Goal: Transaction & Acquisition: Register for event/course

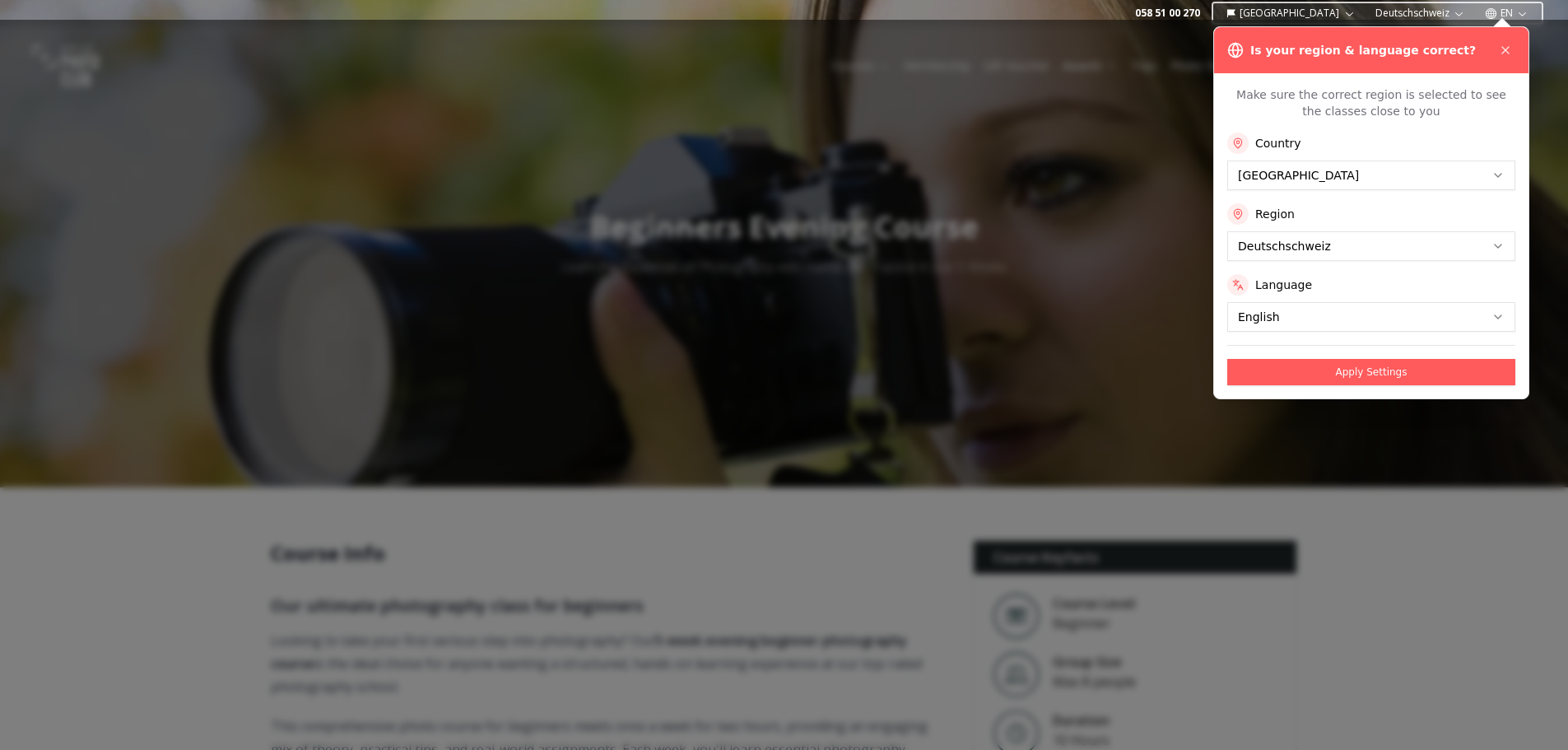
click at [1190, 59] on div at bounding box center [784, 385] width 1568 height 730
click at [1507, 47] on icon at bounding box center [1505, 50] width 13 height 13
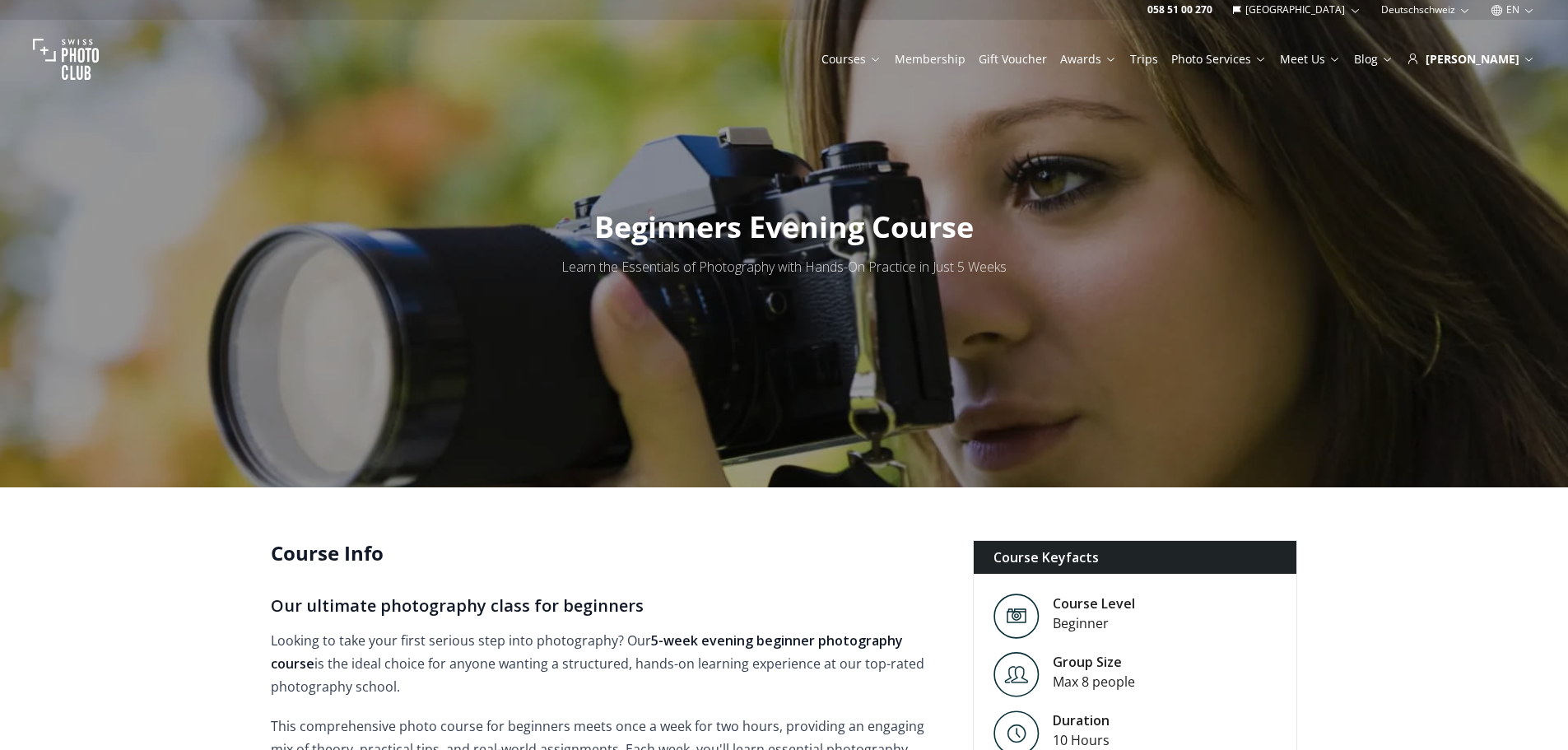
click at [1158, 54] on link "Trips" at bounding box center [1143, 59] width 28 height 17
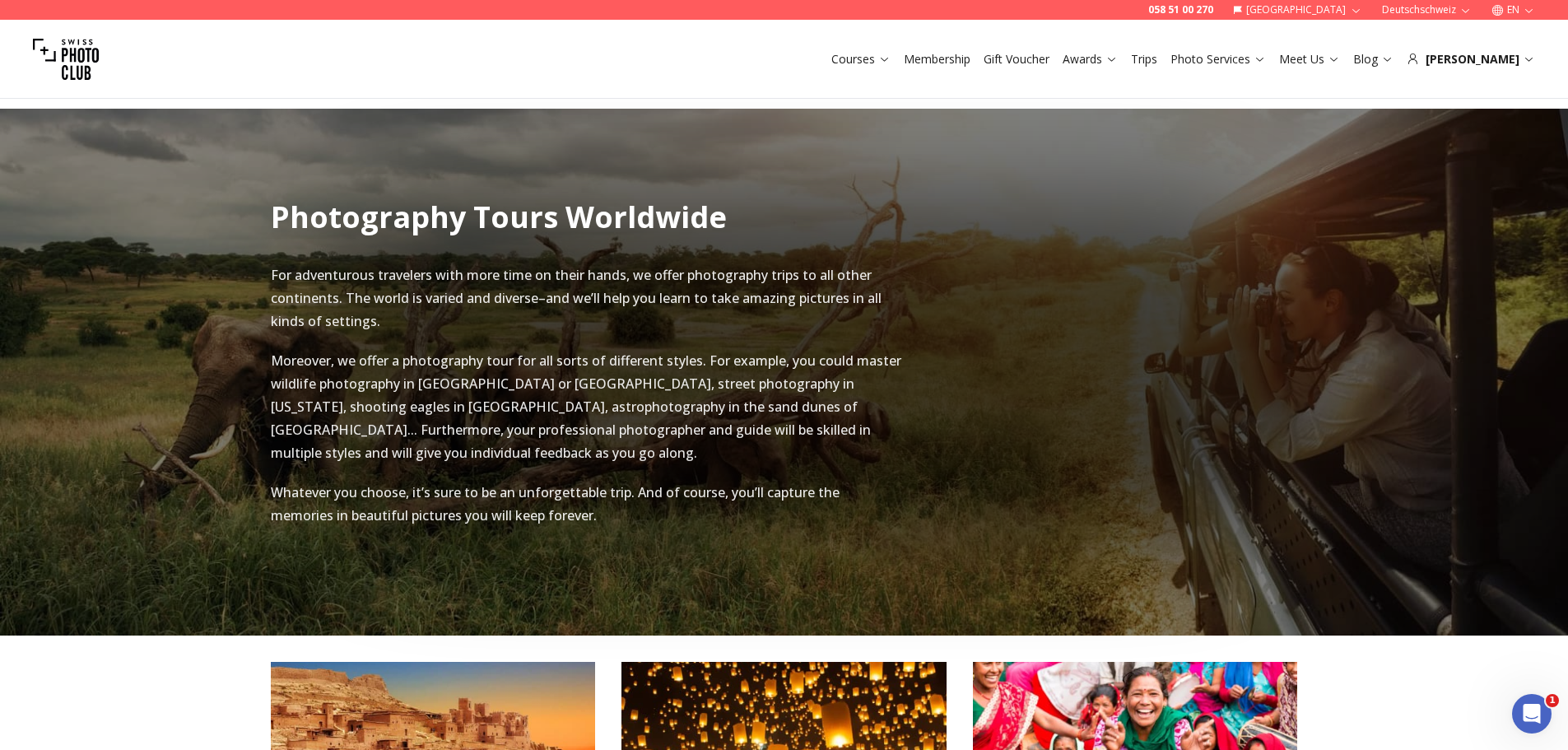
scroll to position [2222, 0]
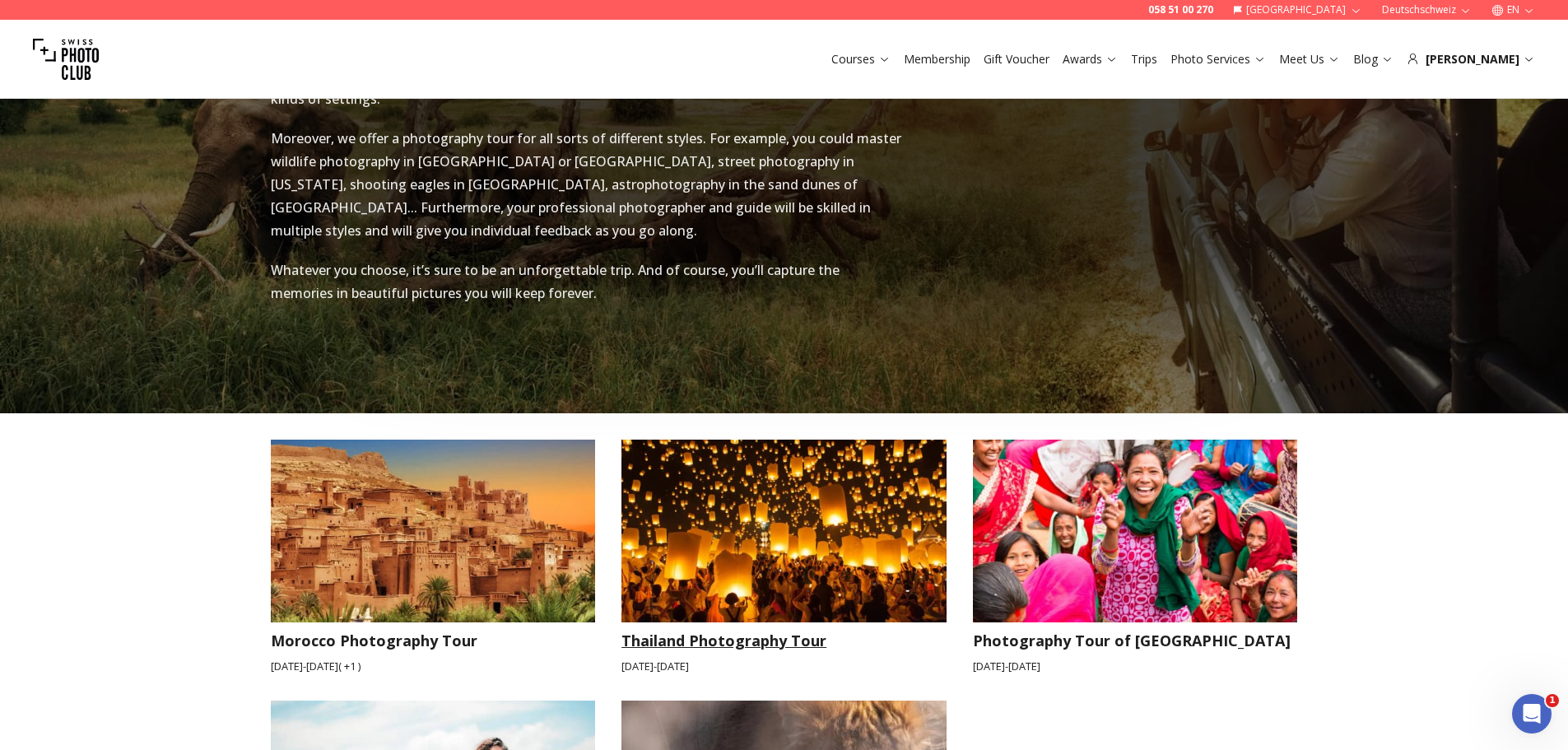
click at [812, 510] on img at bounding box center [784, 531] width 325 height 183
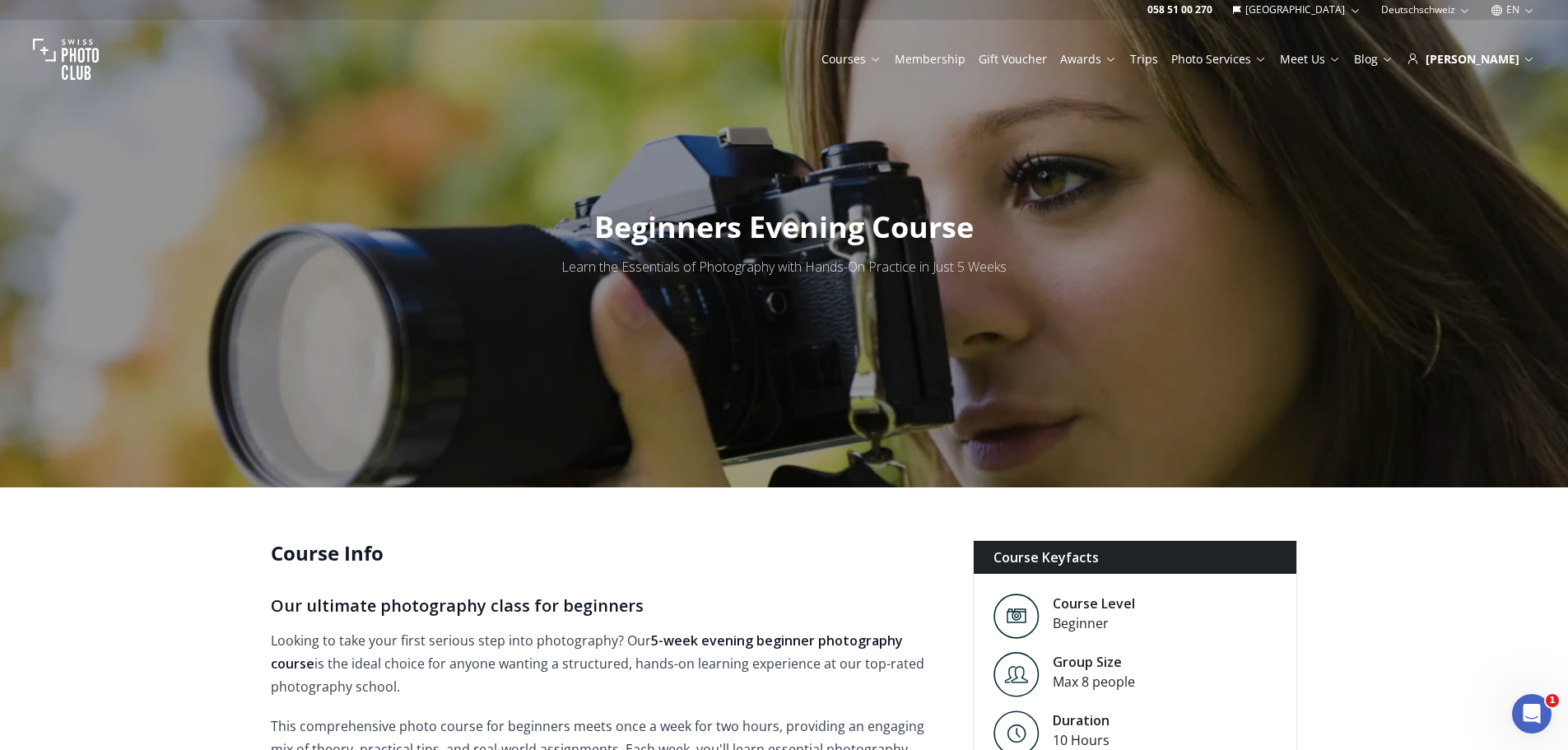
click at [1158, 58] on link "Trips" at bounding box center [1143, 59] width 28 height 17
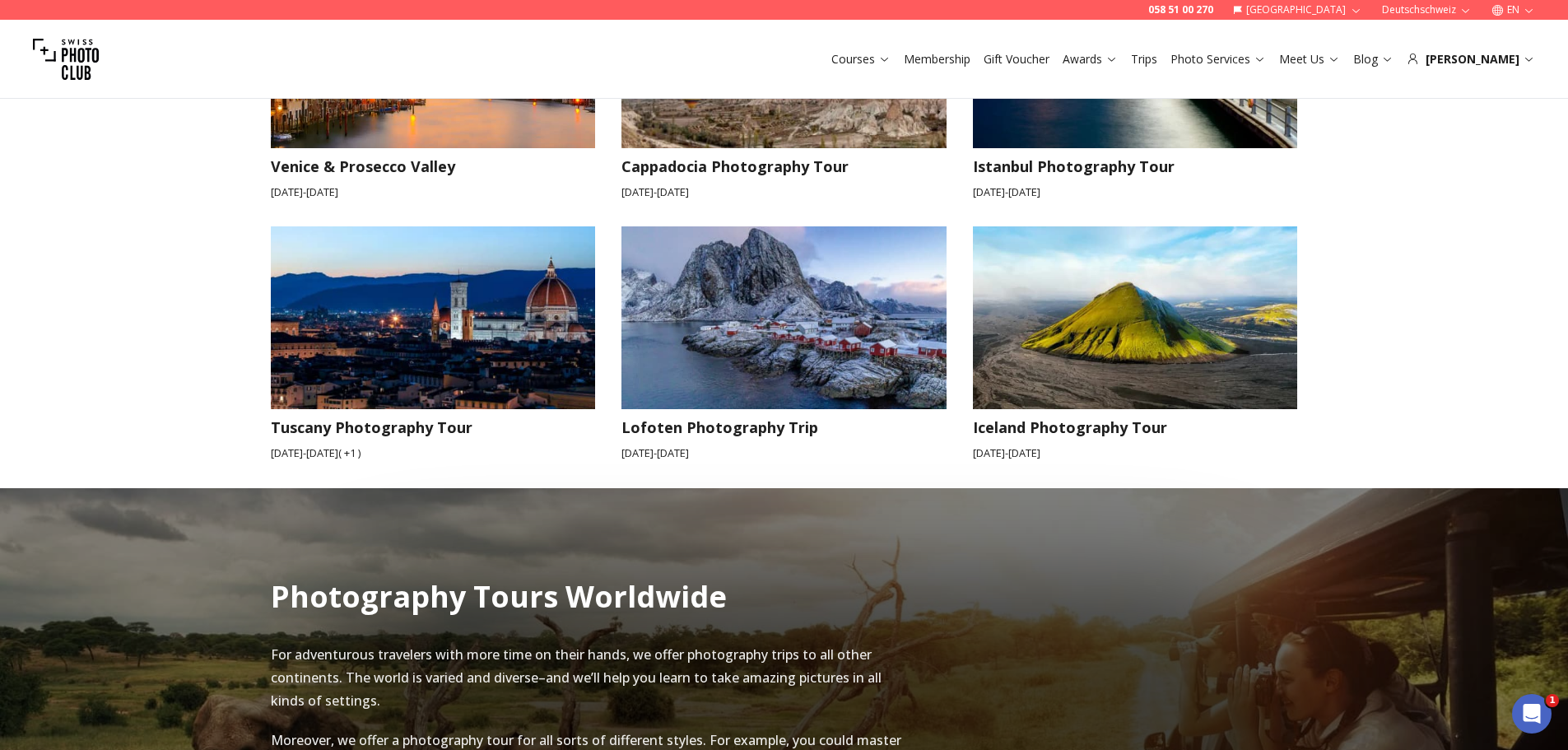
scroll to position [1564, 0]
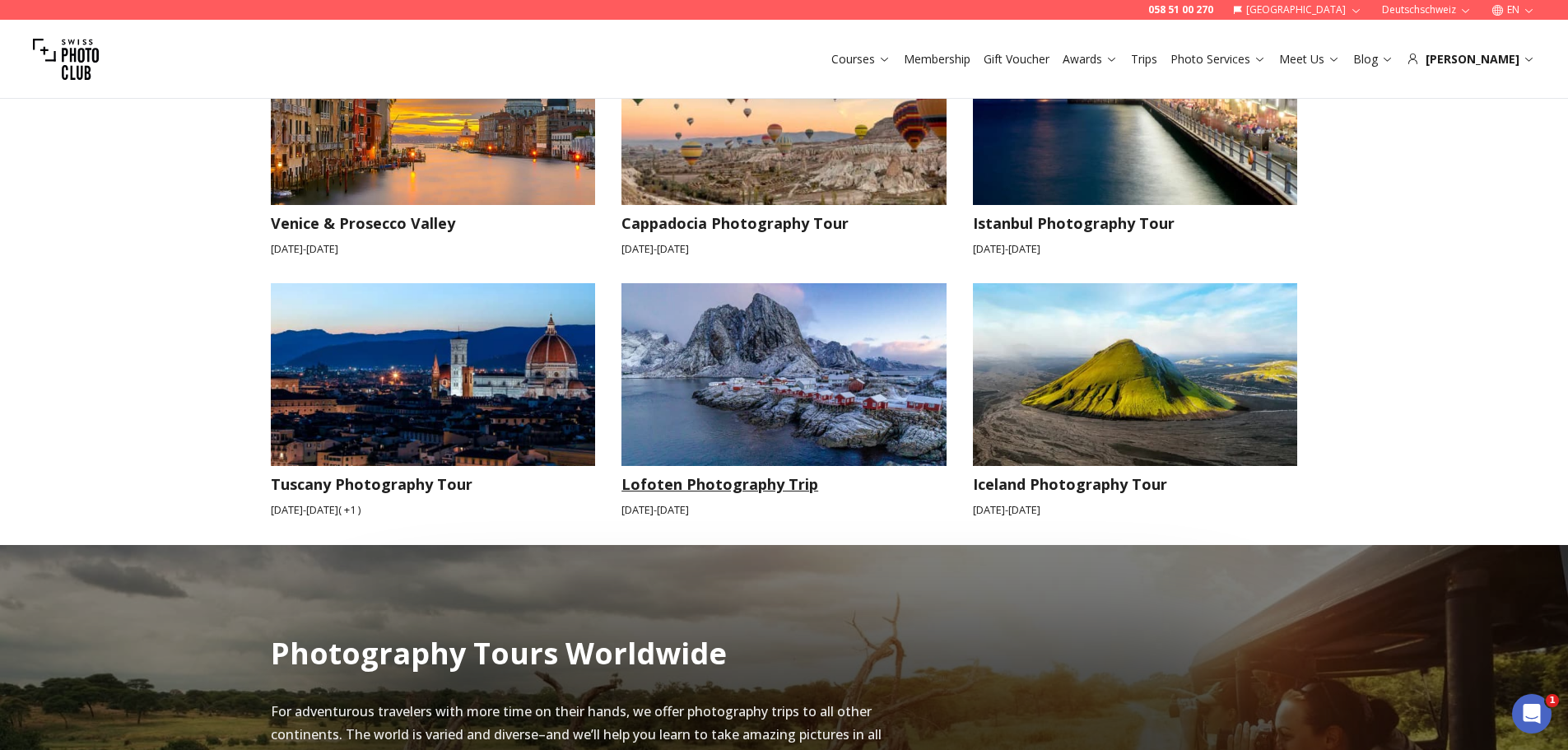
click at [751, 355] on img at bounding box center [784, 375] width 325 height 183
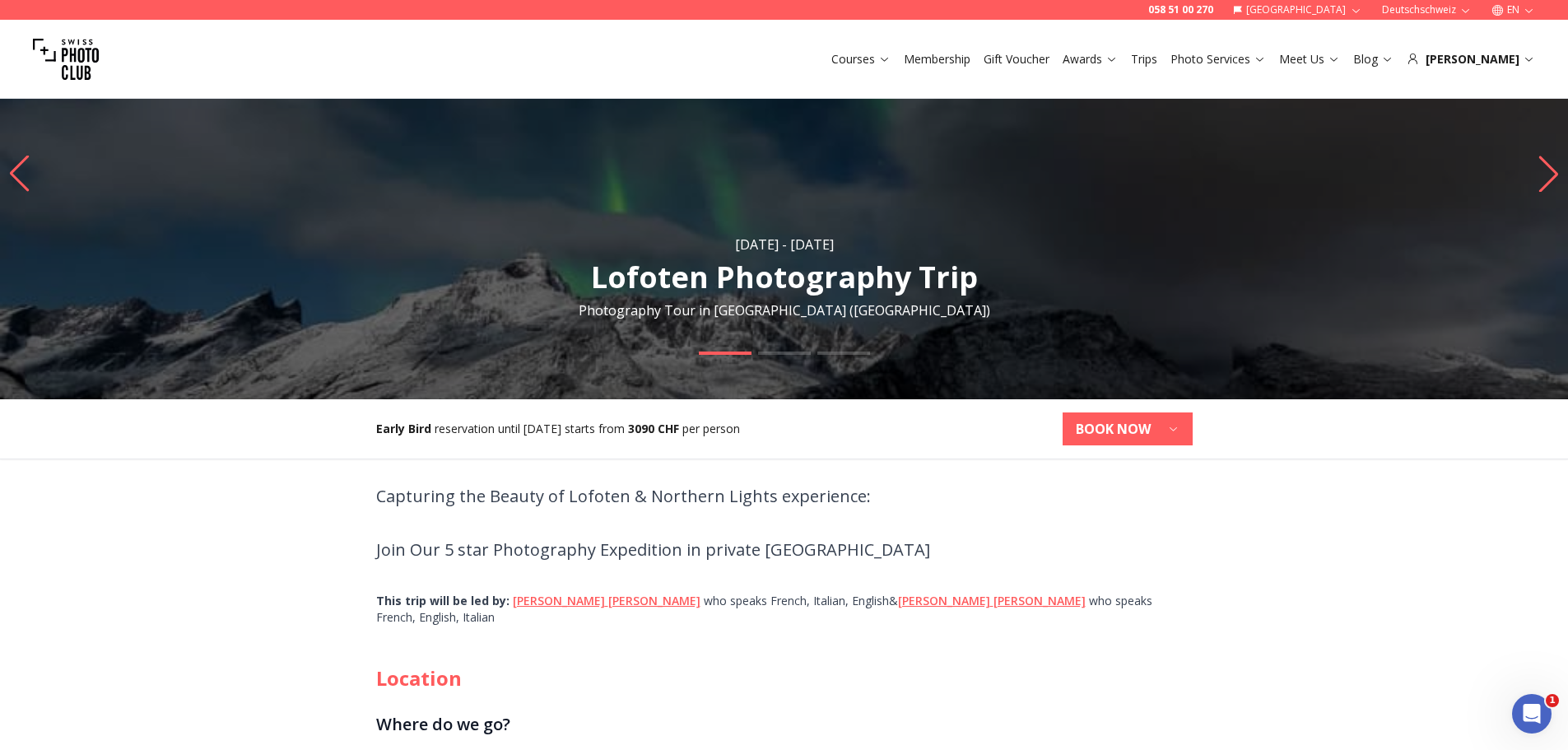
scroll to position [329, 0]
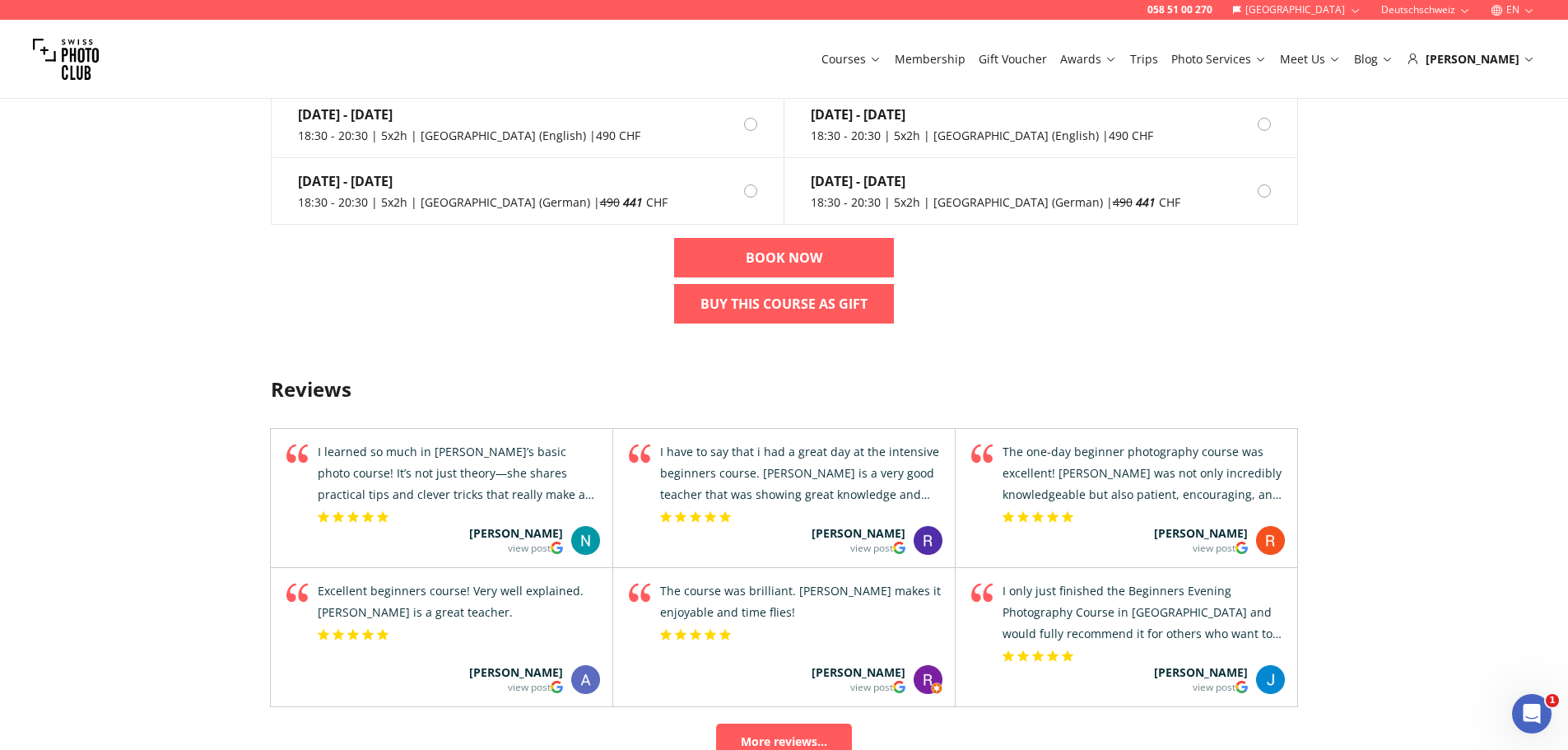
scroll to position [1482, 0]
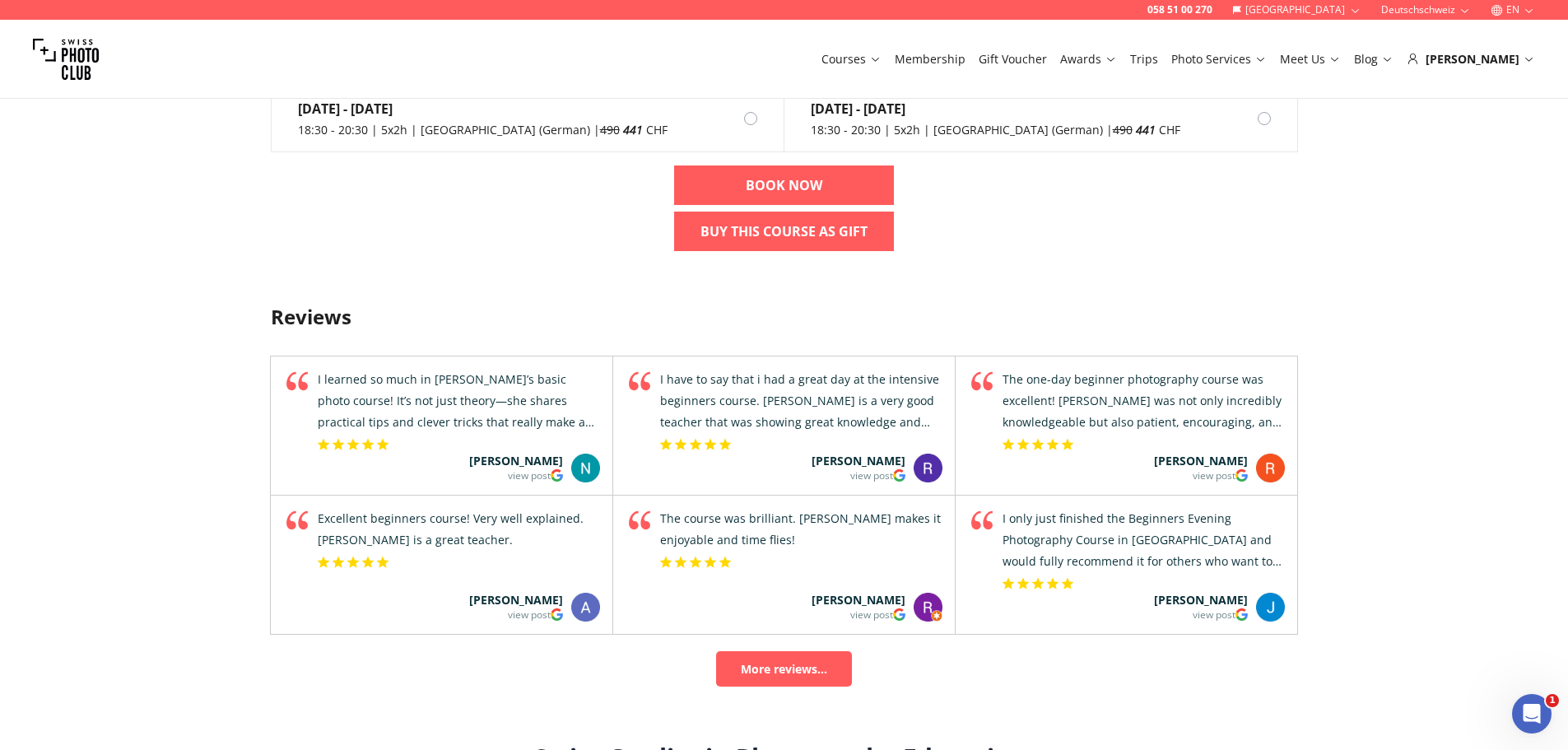
click at [1158, 59] on link "Trips" at bounding box center [1143, 59] width 28 height 17
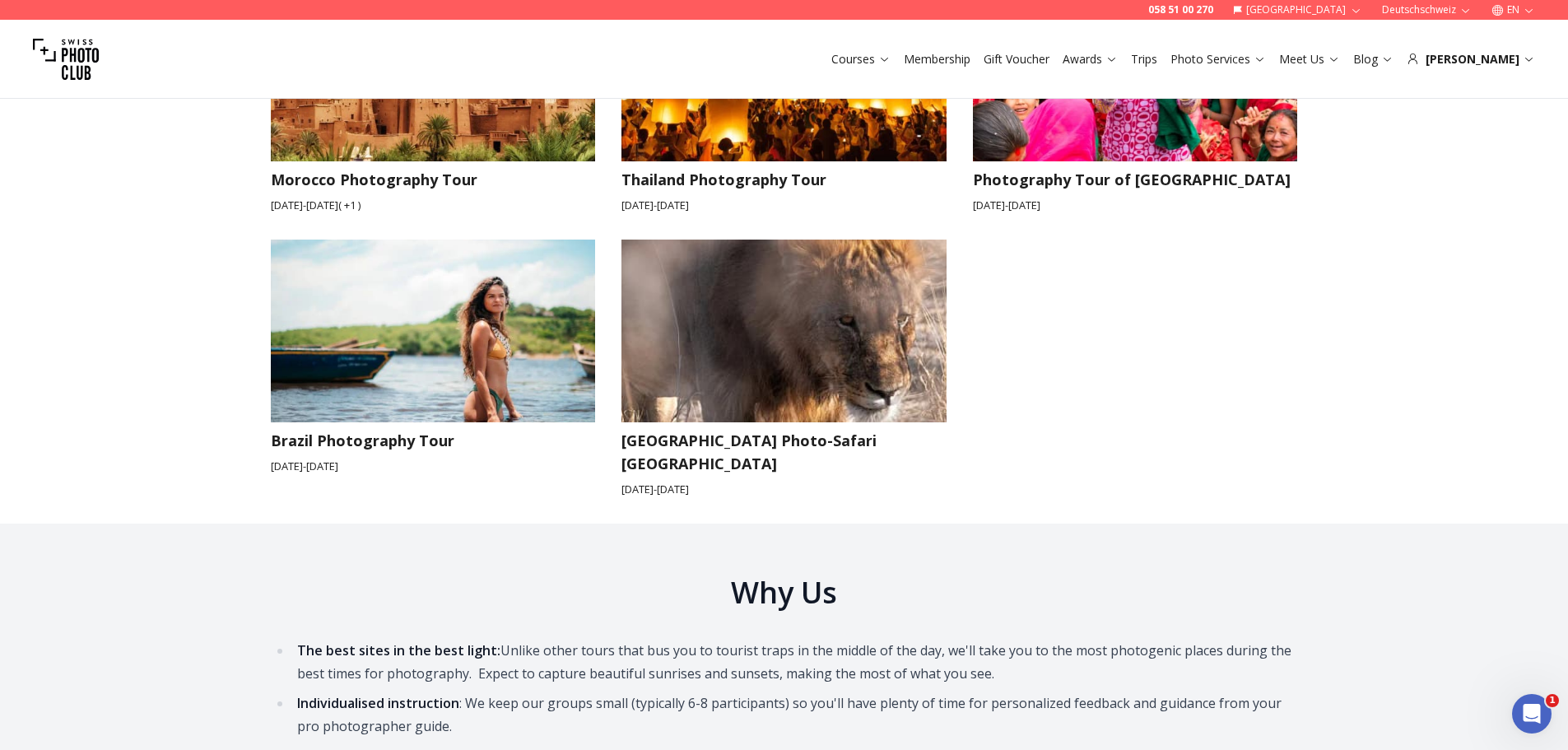
scroll to position [2716, 0]
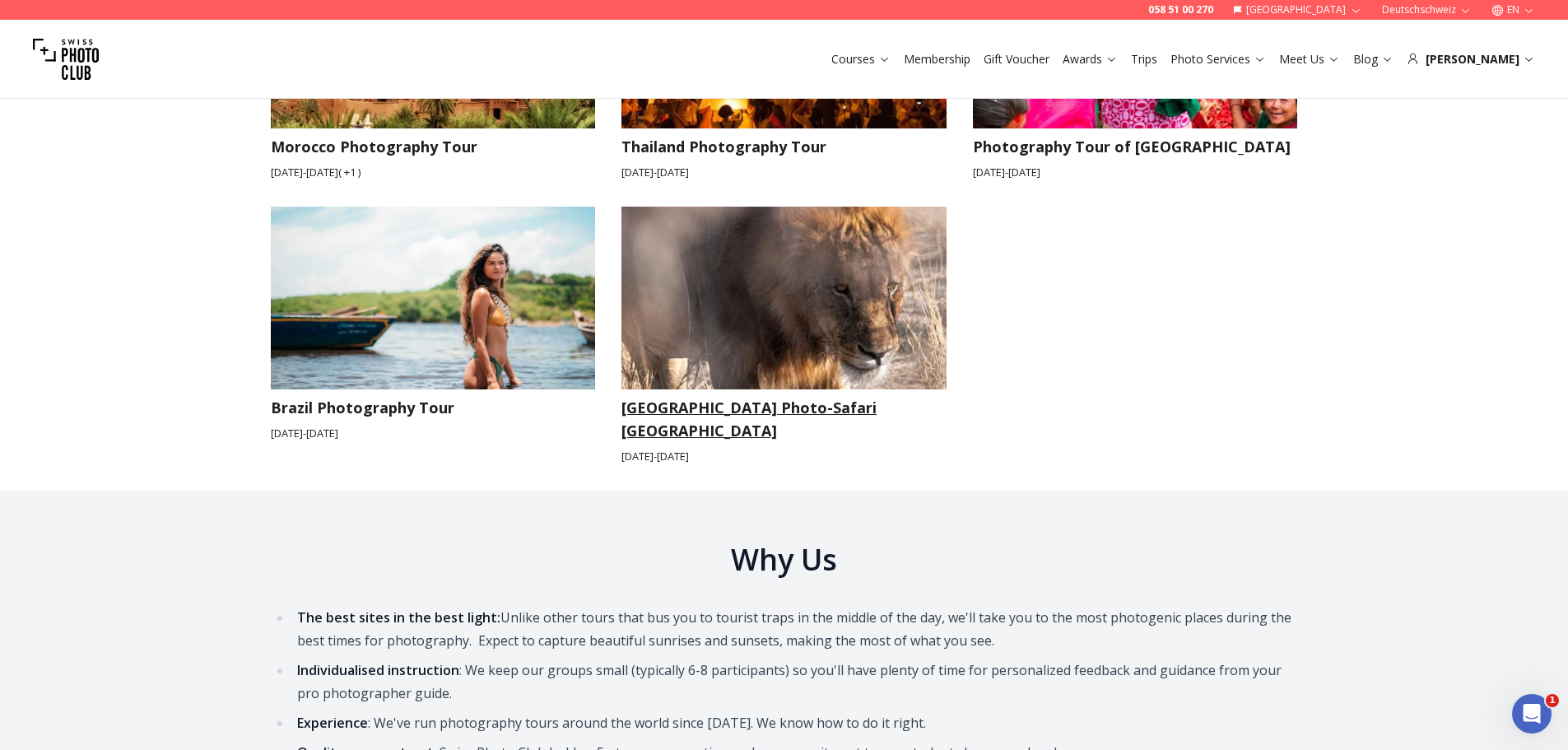
click at [768, 288] on img at bounding box center [784, 298] width 325 height 183
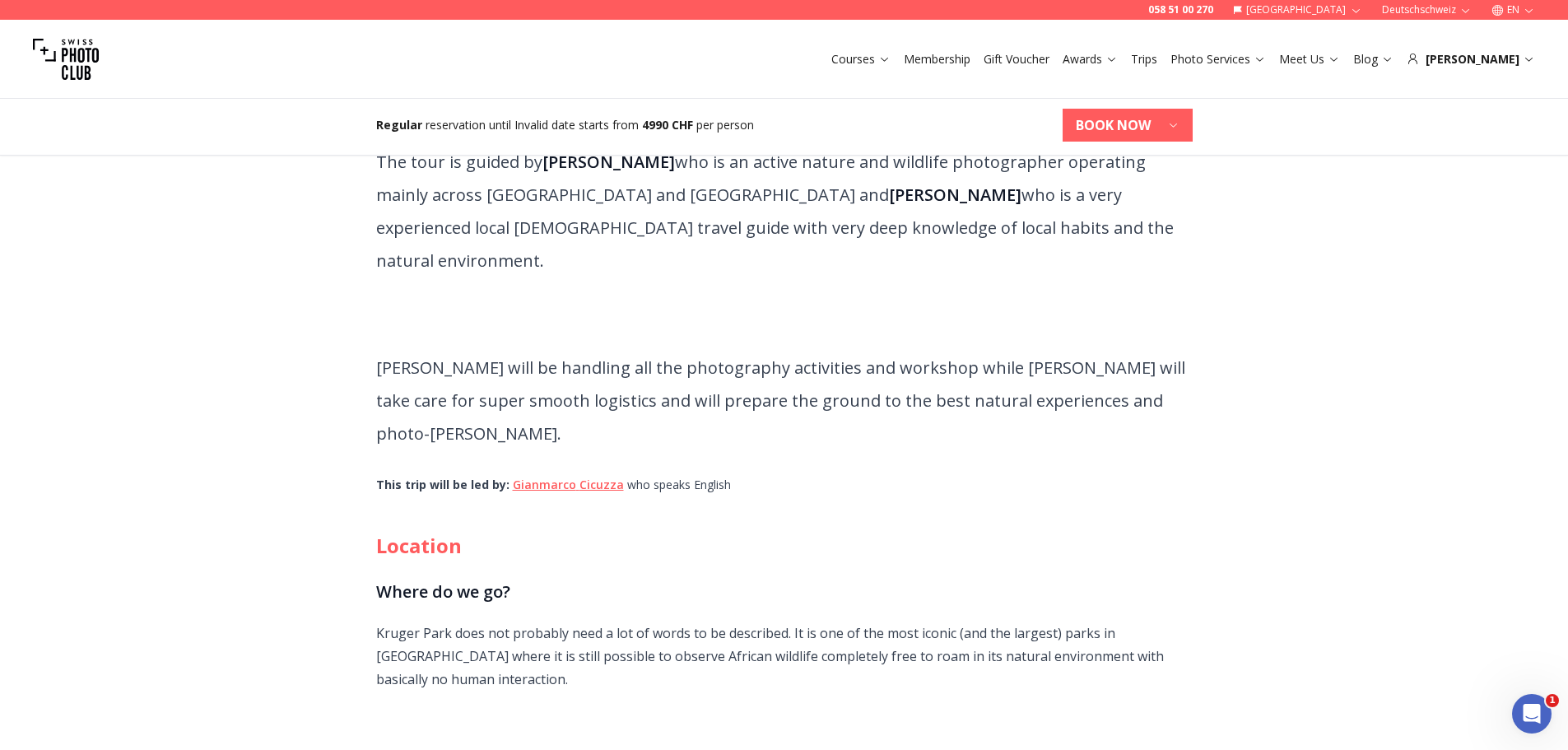
scroll to position [906, 0]
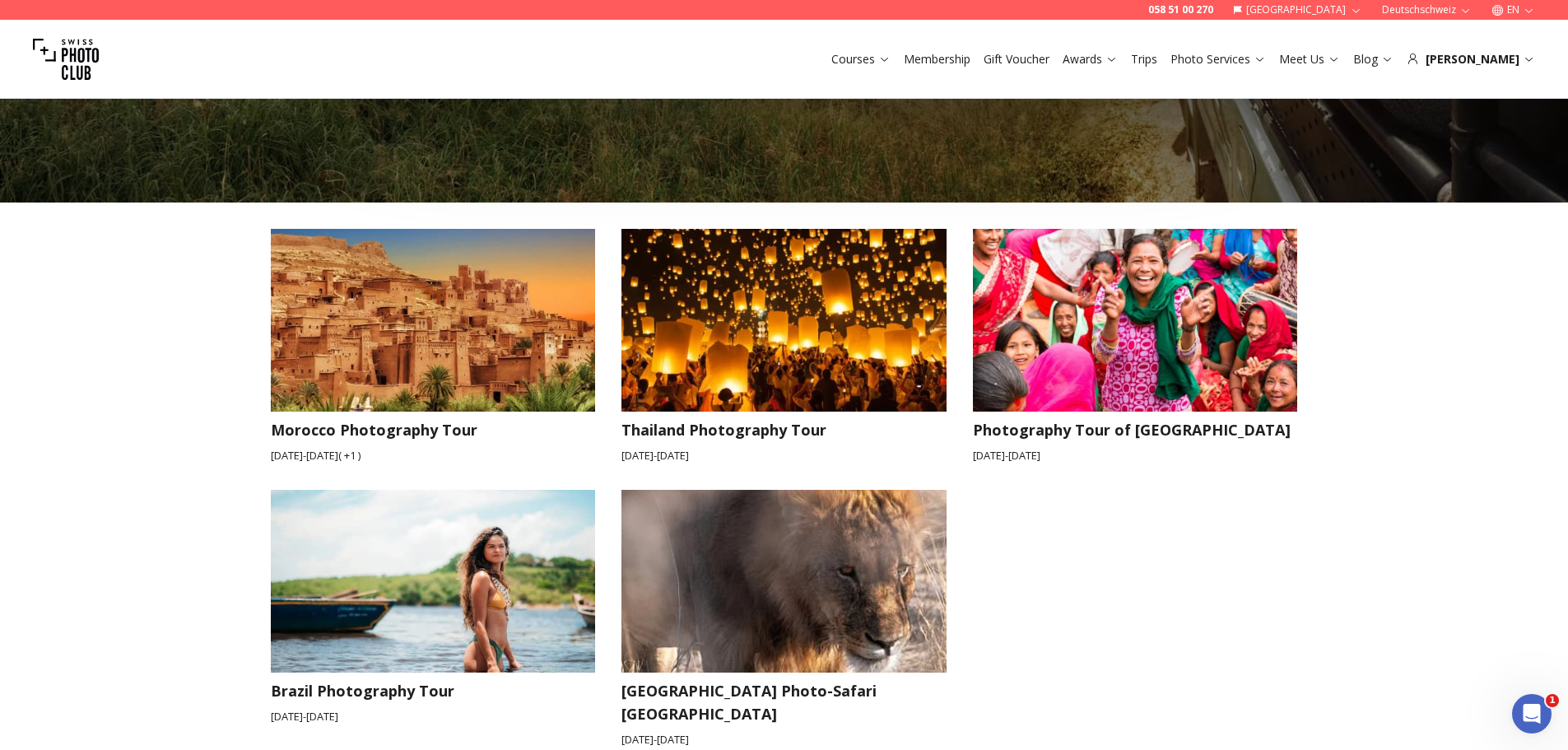
scroll to position [2469, 0]
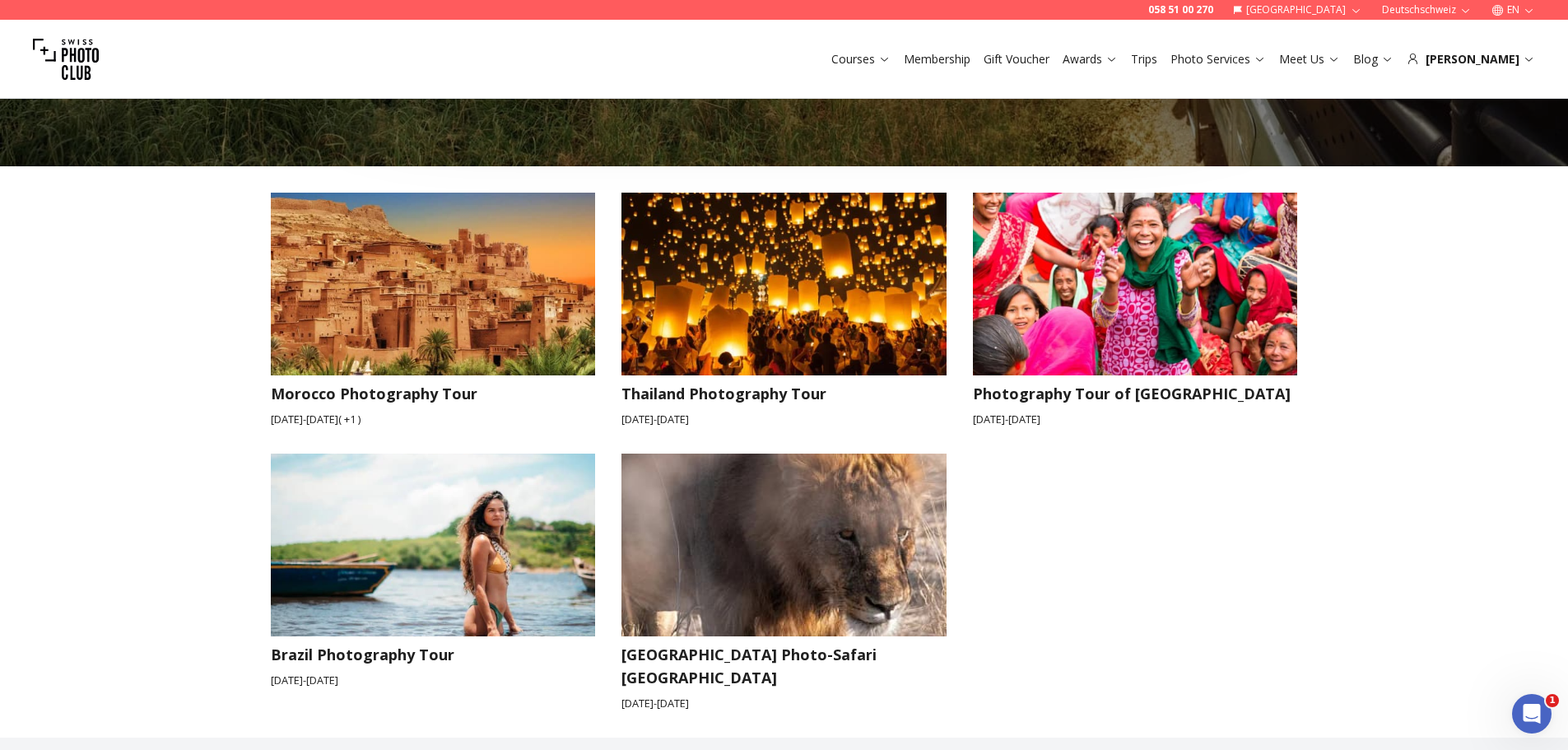
click at [511, 506] on img at bounding box center [432, 545] width 357 height 201
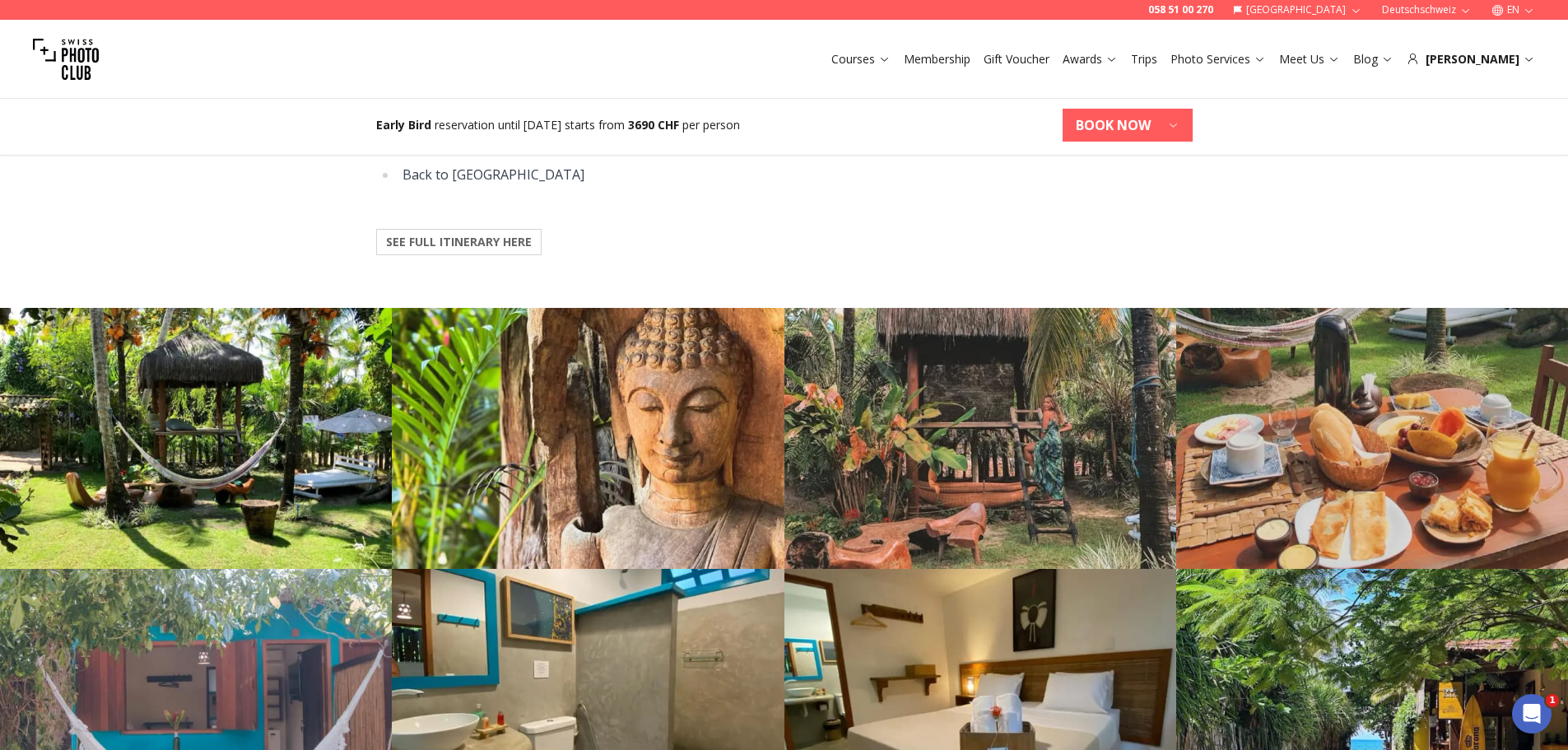
scroll to position [2386, 0]
